Goal: Transaction & Acquisition: Download file/media

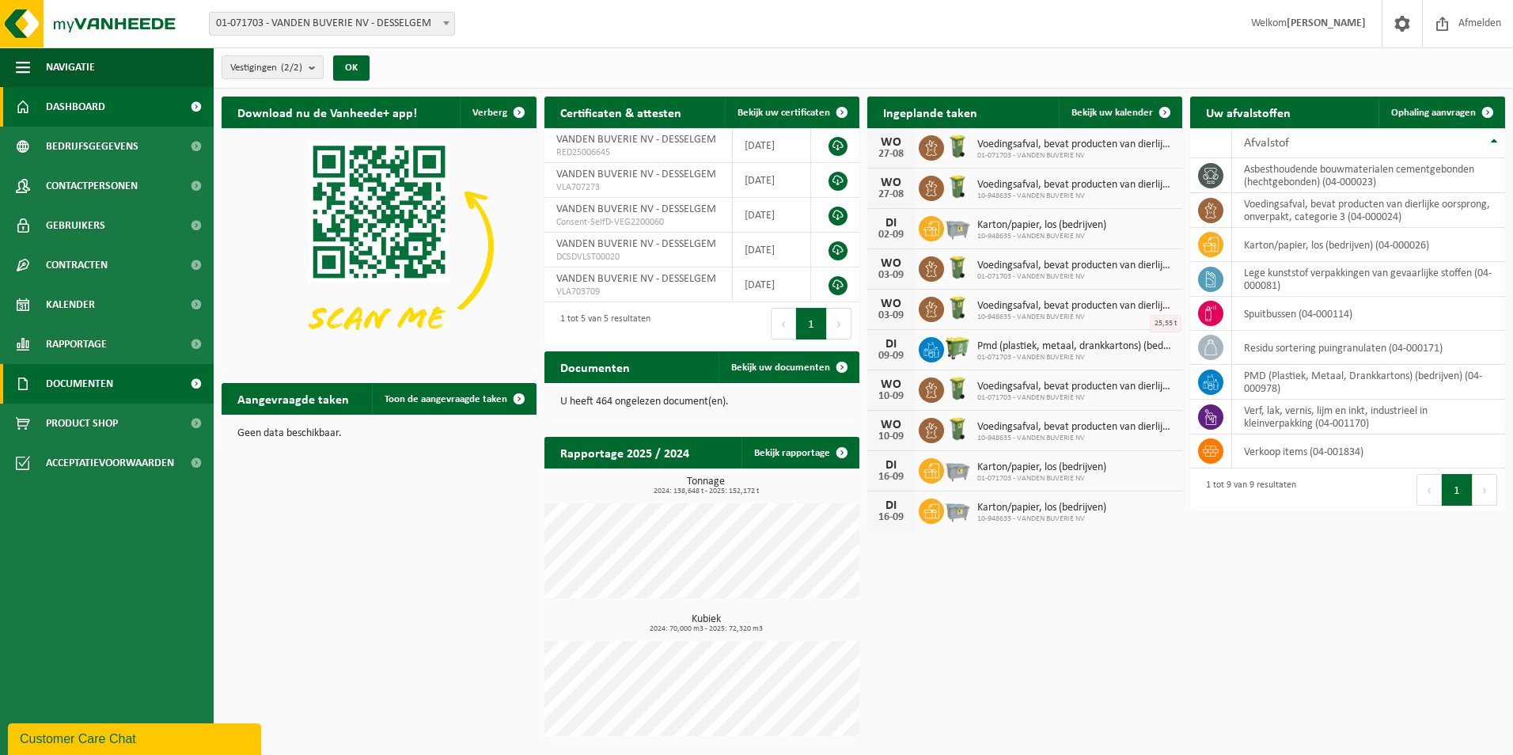
click at [142, 391] on link "Documenten" at bounding box center [107, 384] width 214 height 40
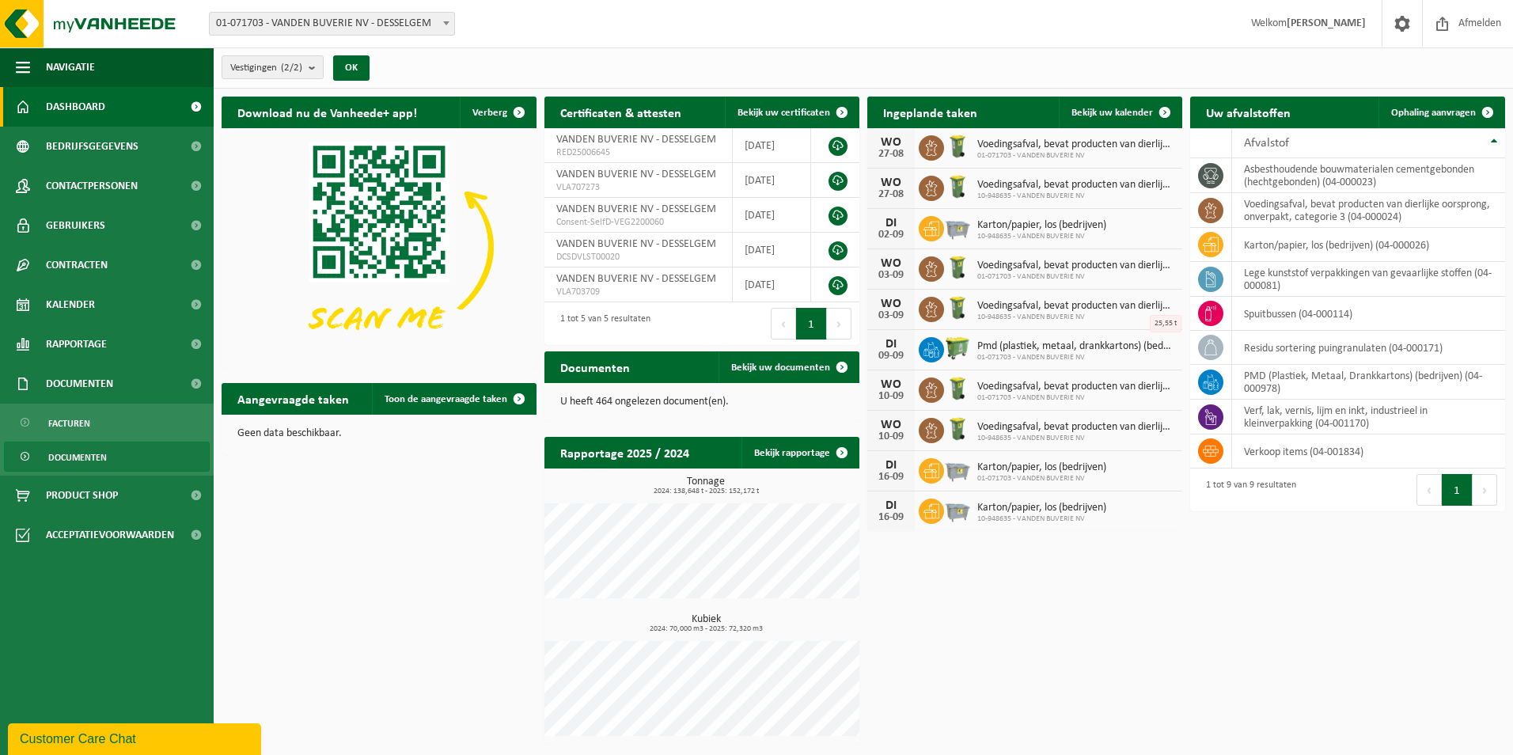
click at [94, 448] on span "Documenten" at bounding box center [77, 457] width 59 height 30
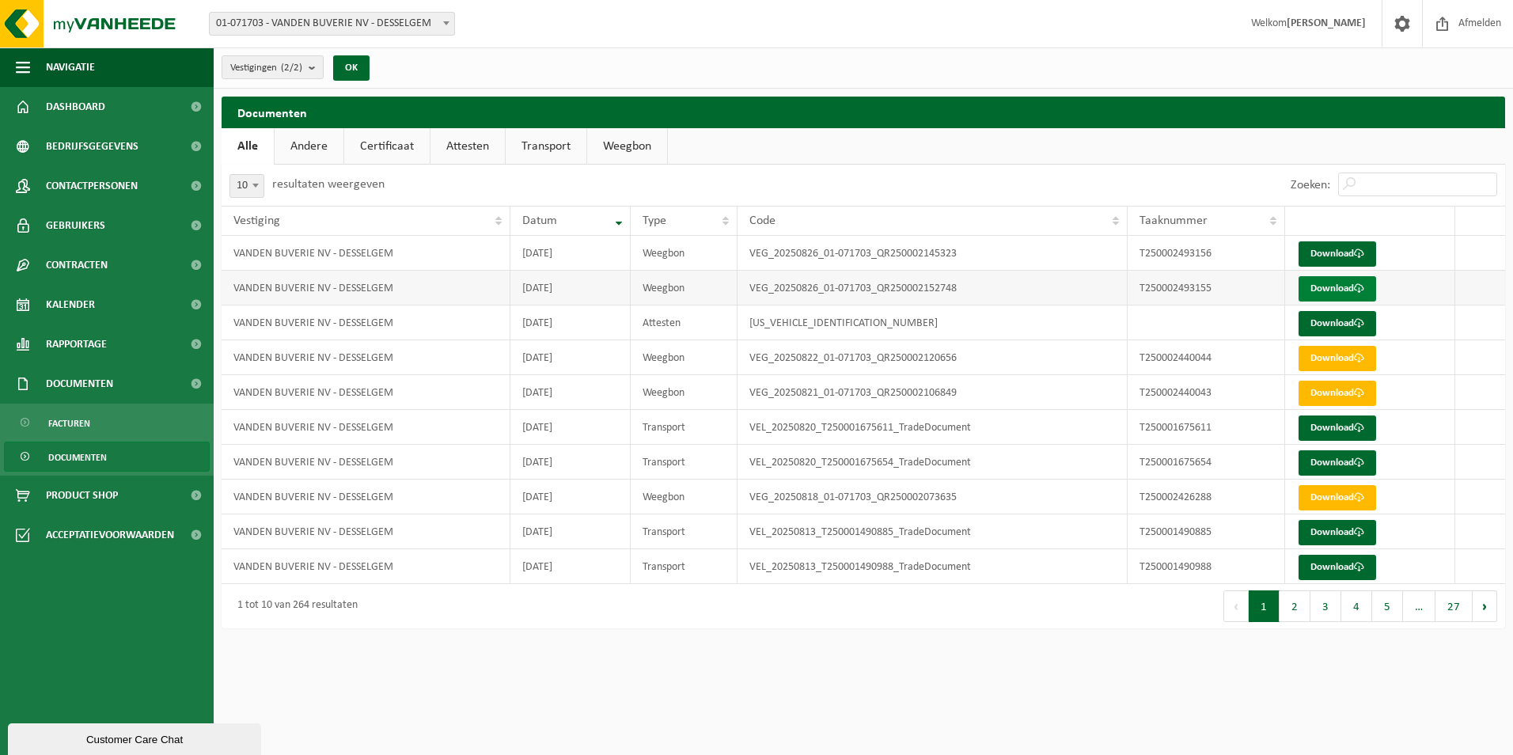
click at [1350, 282] on link "Download" at bounding box center [1337, 288] width 78 height 25
click at [1353, 258] on link "Download" at bounding box center [1337, 253] width 78 height 25
